Goal: Task Accomplishment & Management: Use online tool/utility

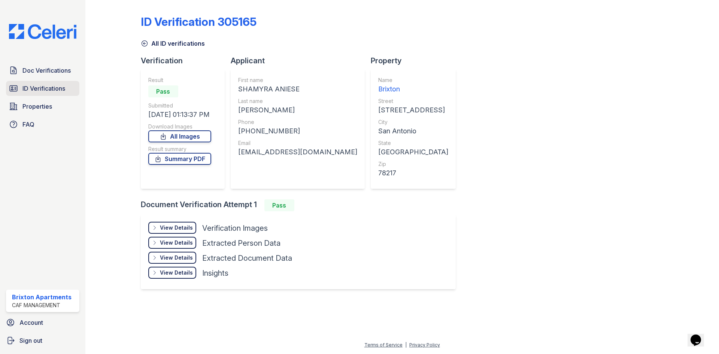
drag, startPoint x: 0, startPoint y: 0, endPoint x: 48, endPoint y: 84, distance: 97.1
click at [43, 94] on link "ID Verifications" at bounding box center [42, 88] width 73 height 15
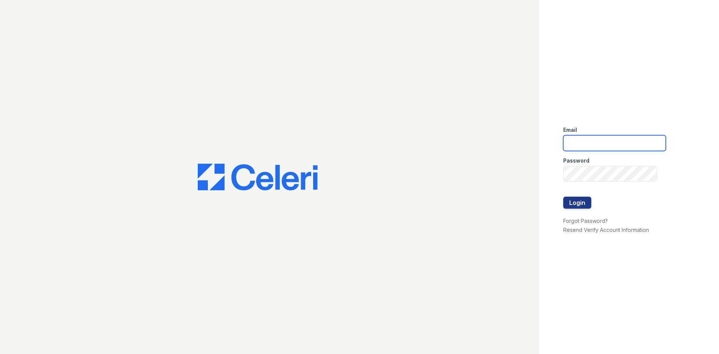
type input "brixton.pm@cafmanagement.com"
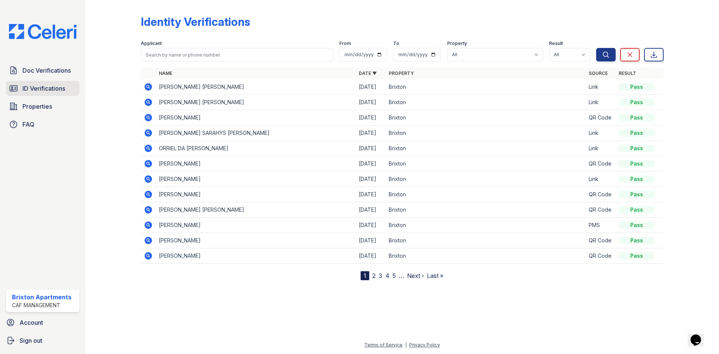
click at [57, 95] on link "ID Verifications" at bounding box center [42, 88] width 73 height 15
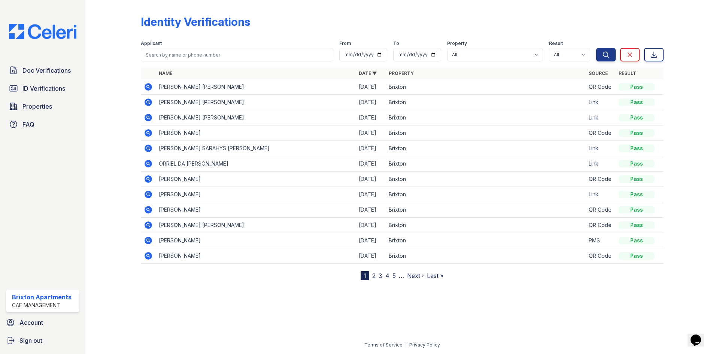
click at [150, 85] on icon at bounding box center [148, 86] width 7 height 7
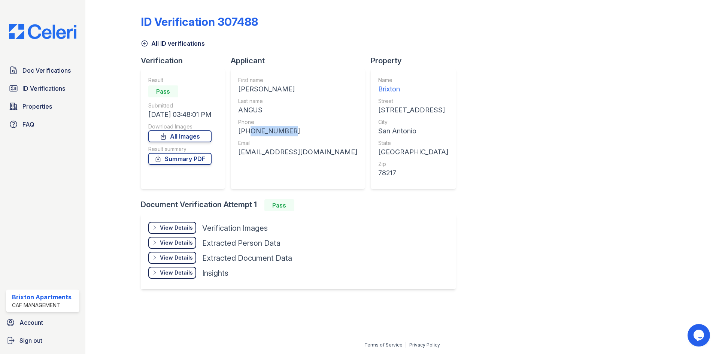
drag, startPoint x: 282, startPoint y: 127, endPoint x: 248, endPoint y: 131, distance: 33.9
click at [248, 131] on div "[PHONE_NUMBER]" at bounding box center [297, 131] width 119 height 10
copy div "8155701244"
drag, startPoint x: 334, startPoint y: 152, endPoint x: 240, endPoint y: 154, distance: 94.0
click at [240, 154] on div "First name [PERSON_NAME] Last name ANGUS Phone [PHONE_NUMBER] Email [EMAIL_ADDR…" at bounding box center [298, 129] width 134 height 120
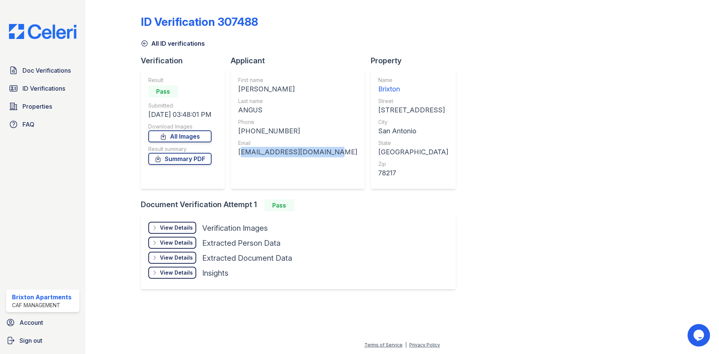
copy div "[EMAIL_ADDRESS][DOMAIN_NAME]"
